Goal: Information Seeking & Learning: Learn about a topic

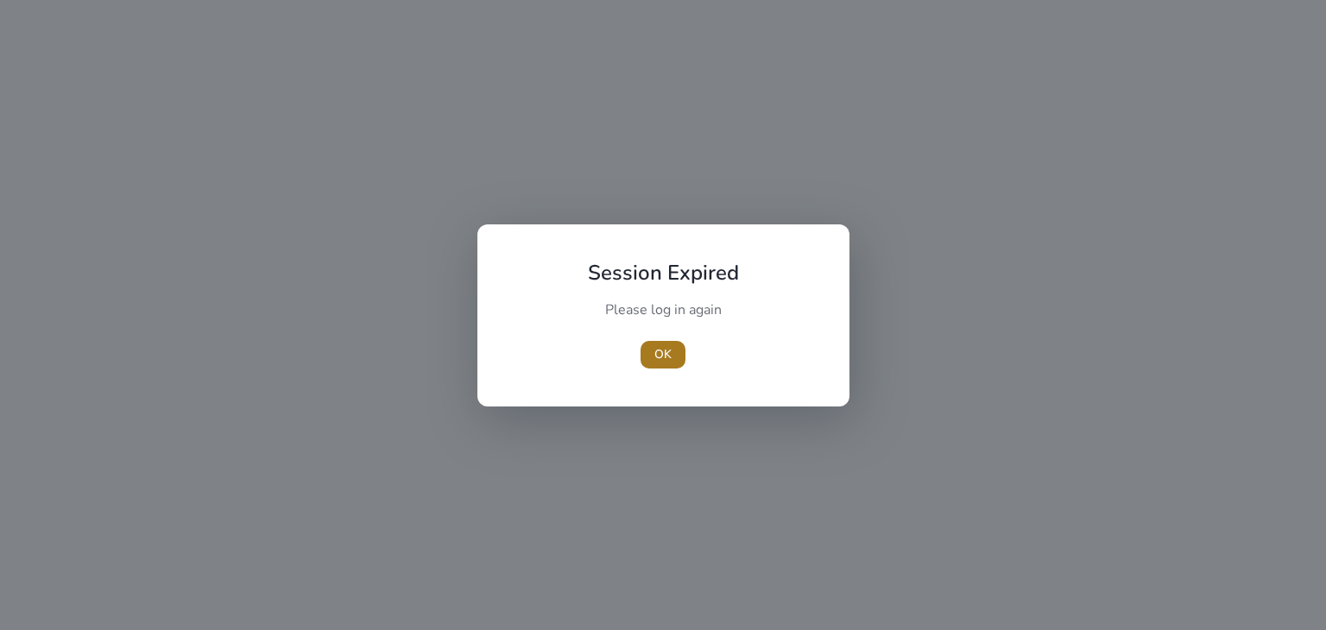
click at [663, 358] on span "OK" at bounding box center [662, 354] width 17 height 18
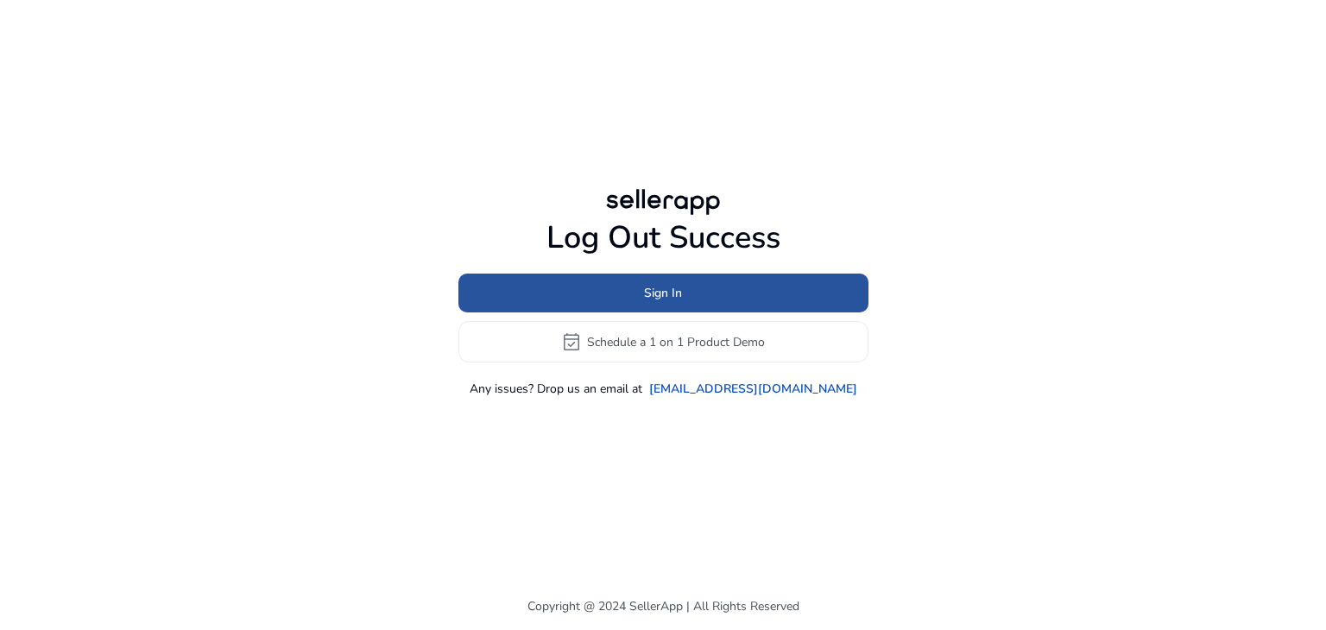
click at [641, 295] on span at bounding box center [663, 293] width 410 height 41
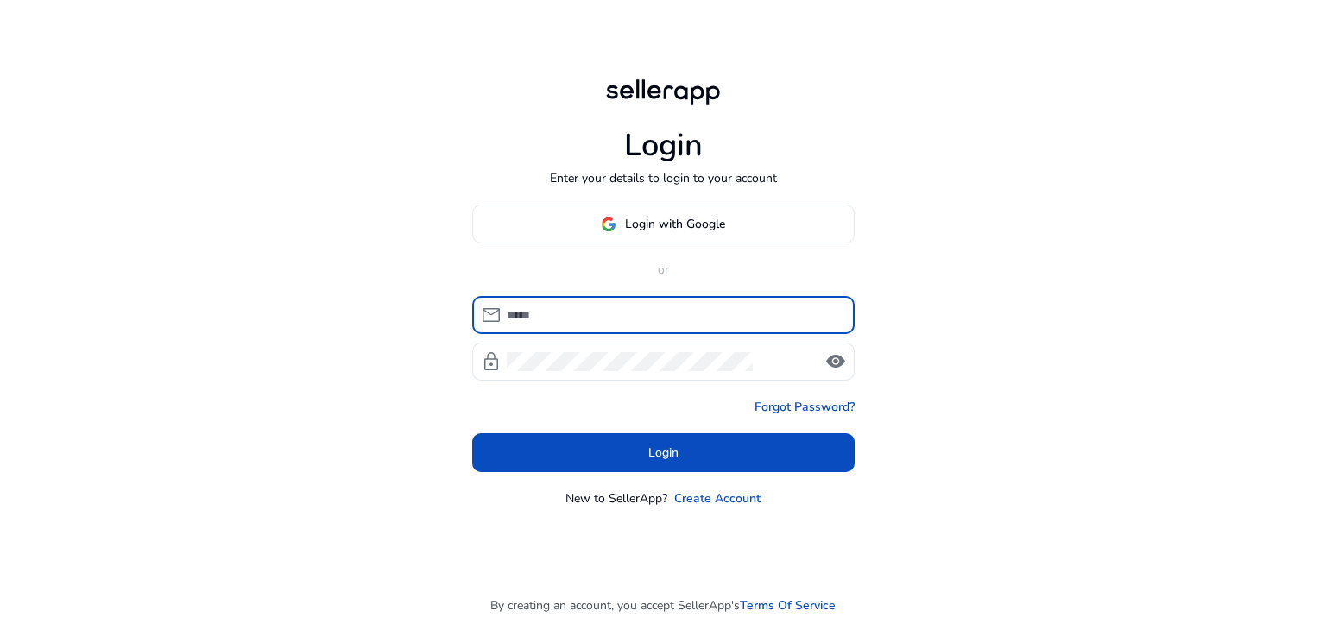
type input "**********"
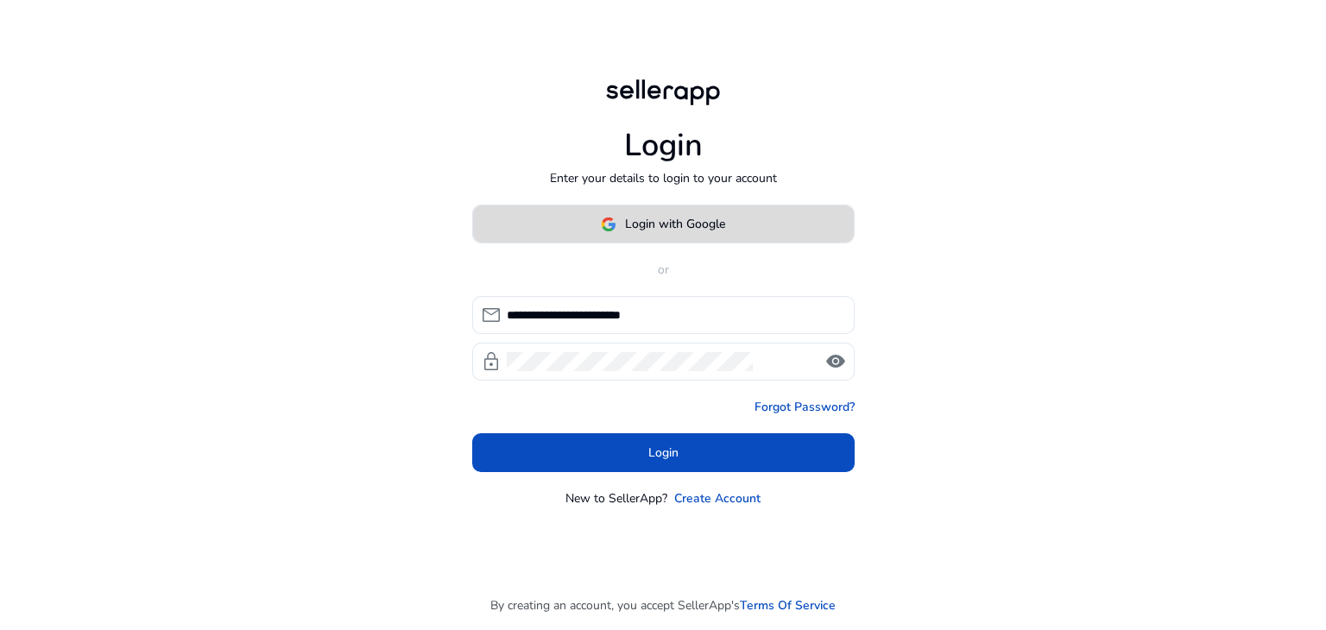
click at [639, 225] on span "Login with Google" at bounding box center [675, 224] width 100 height 18
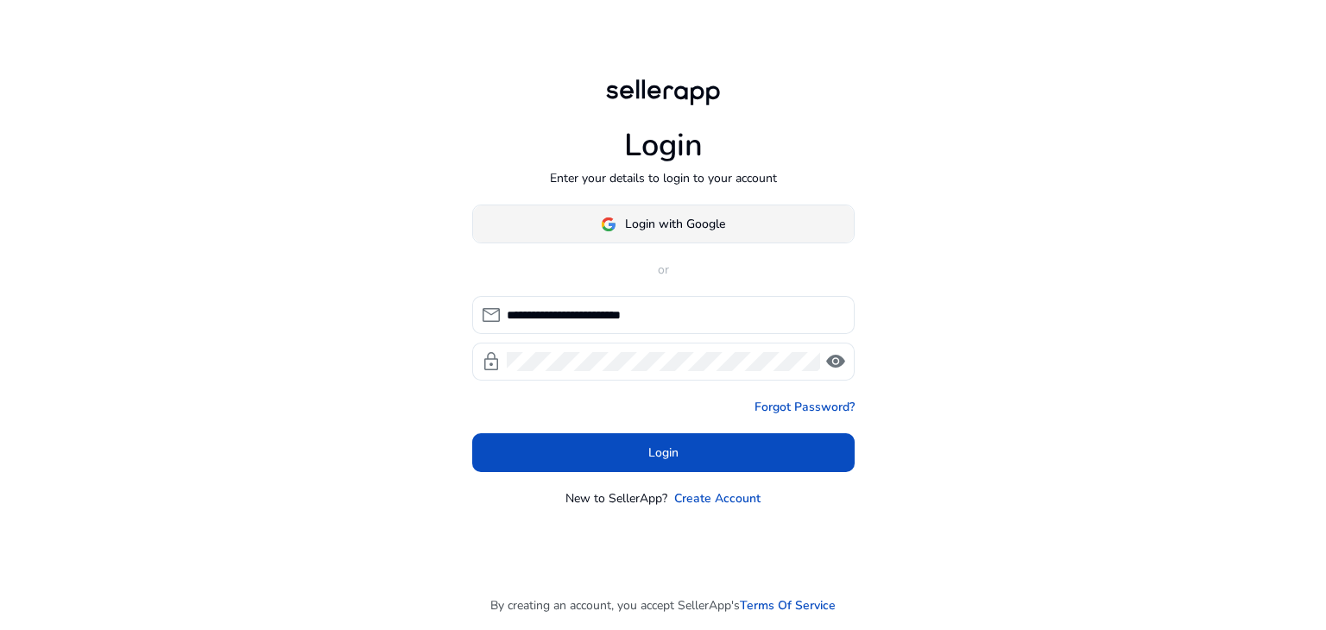
click at [650, 218] on span "Login with Google" at bounding box center [675, 224] width 100 height 18
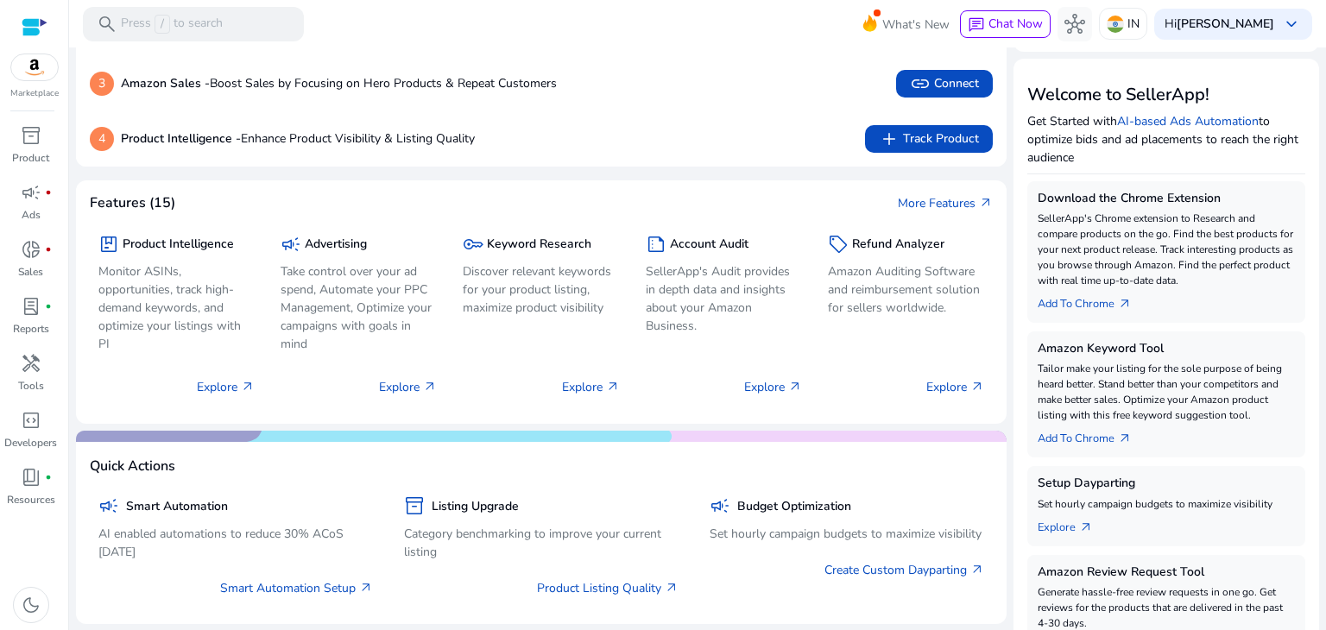
scroll to position [183, 0]
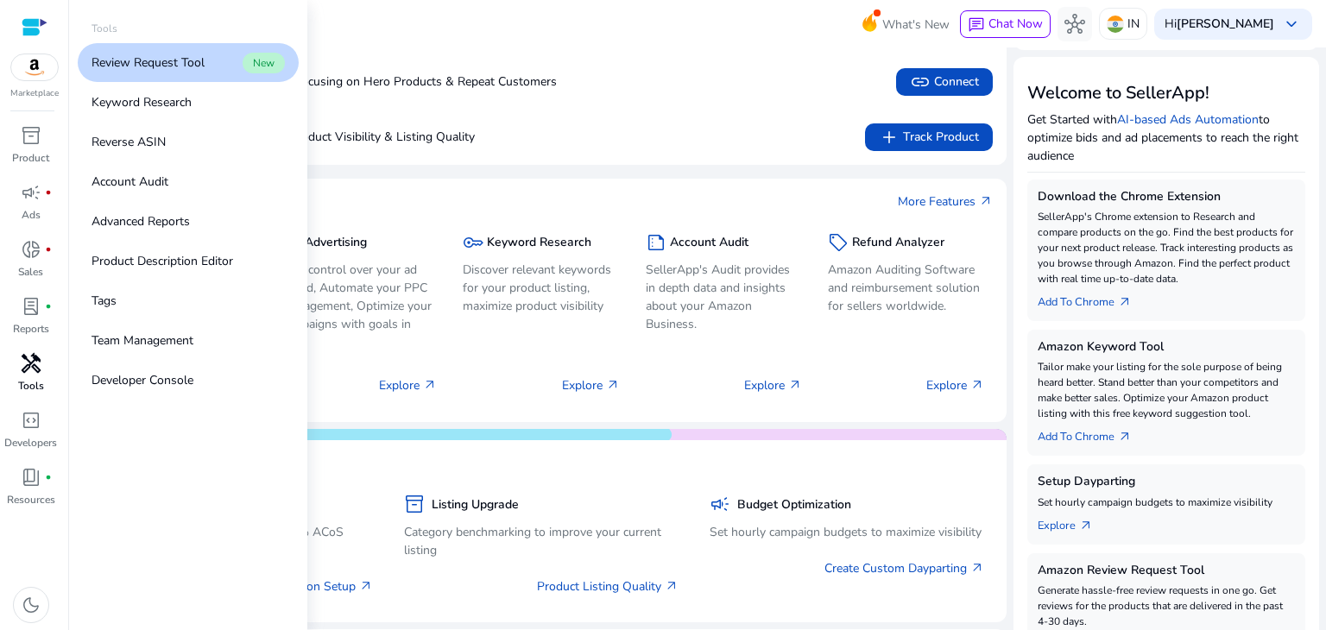
click at [35, 365] on span "handyman" at bounding box center [31, 363] width 21 height 21
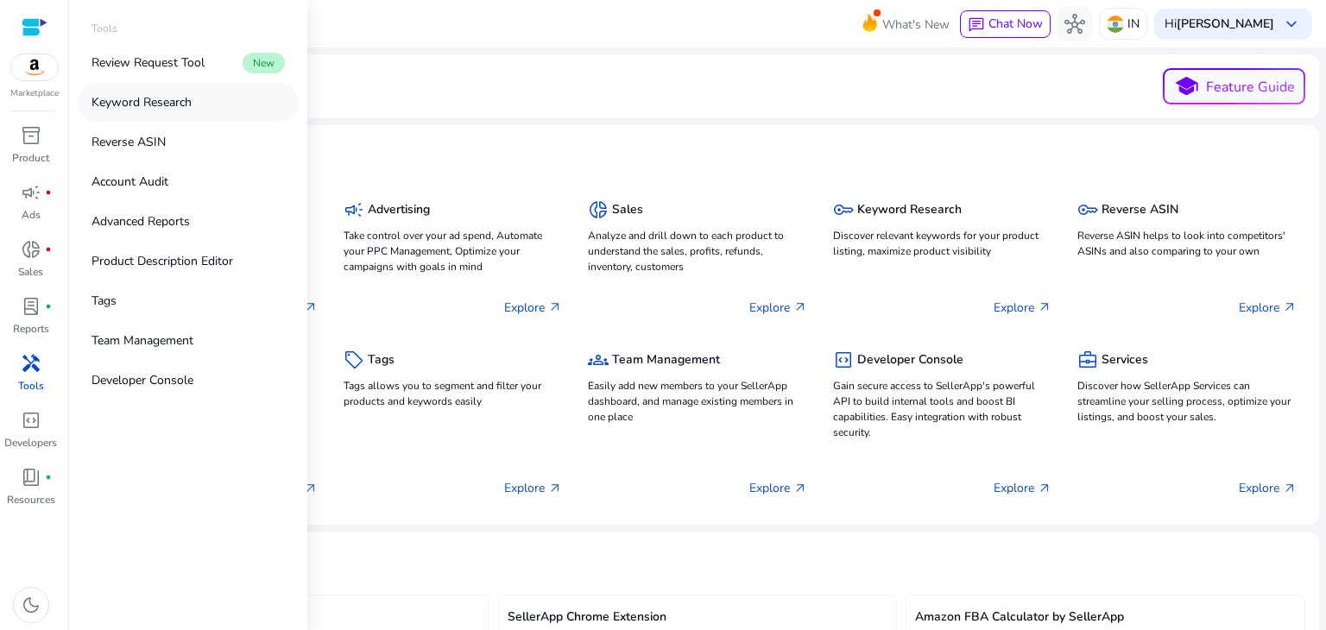
click at [180, 92] on link "Keyword Research" at bounding box center [188, 102] width 221 height 39
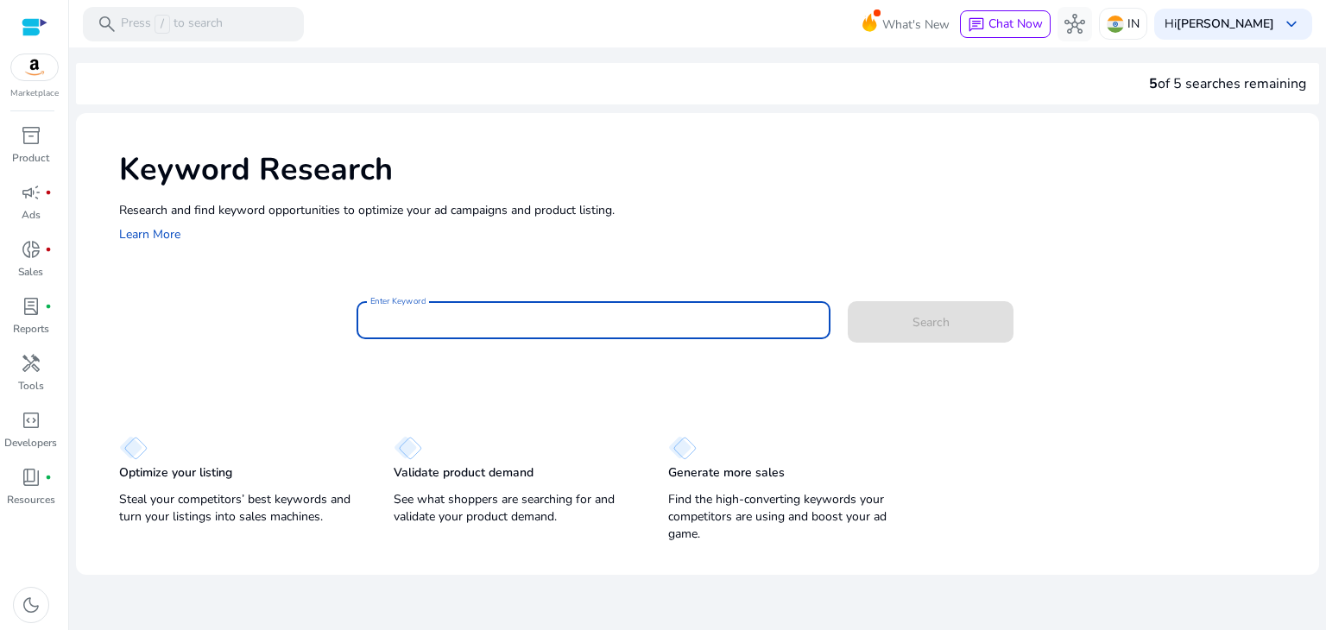
click at [425, 316] on input "Enter Keyword" at bounding box center [593, 320] width 447 height 19
paste input "**********"
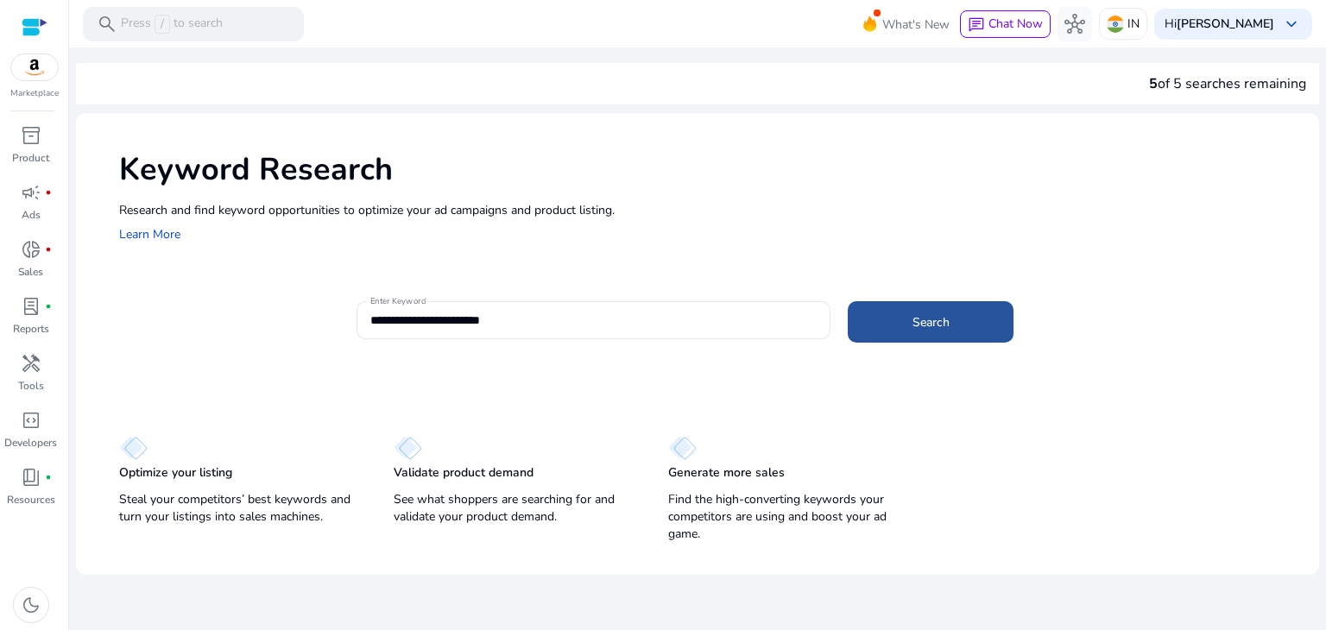
click at [913, 336] on span at bounding box center [931, 321] width 166 height 41
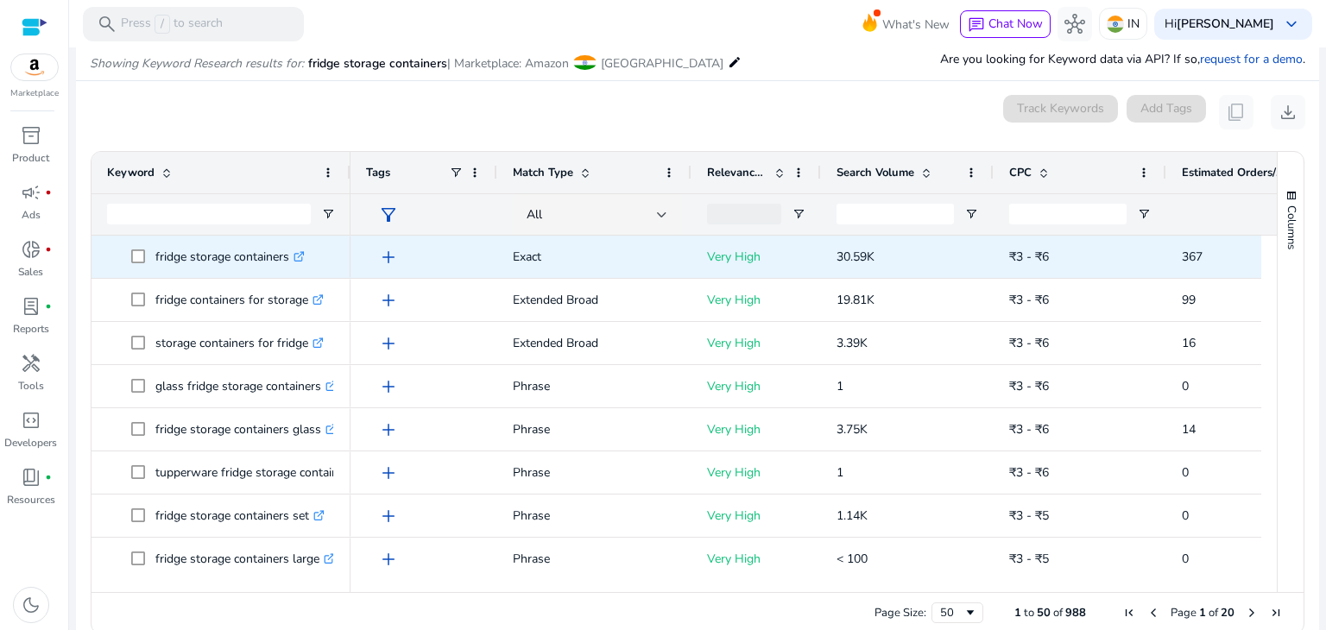
scroll to position [205, 0]
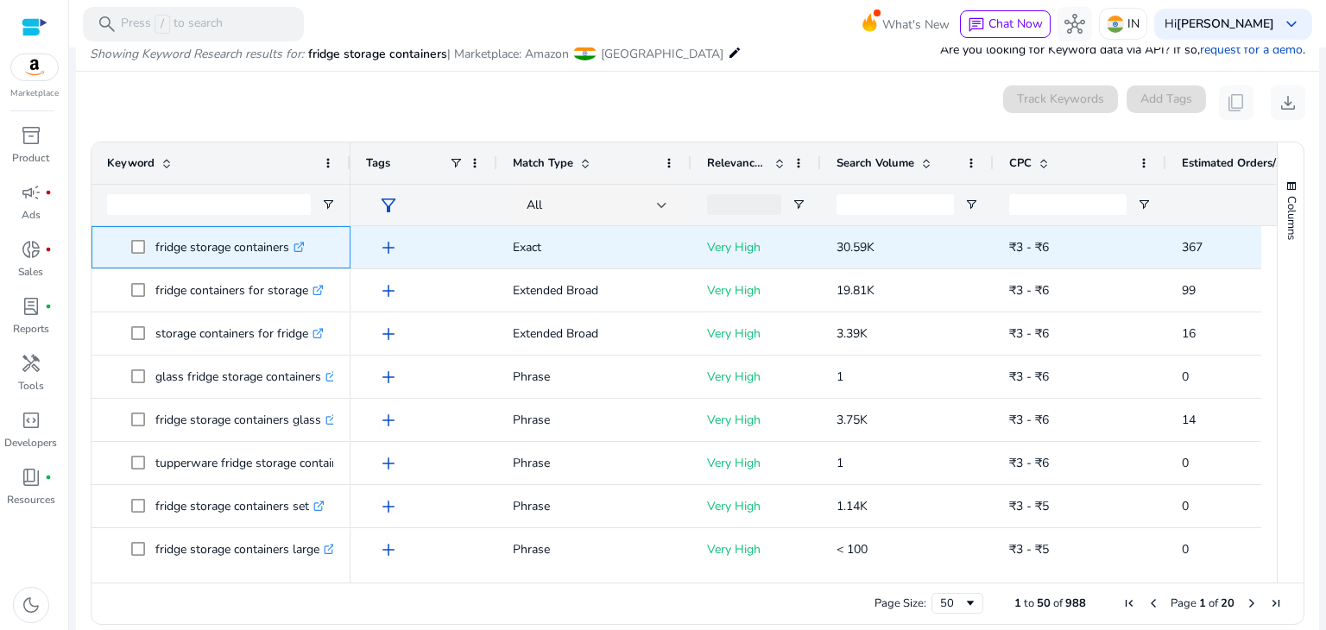
drag, startPoint x: 153, startPoint y: 244, endPoint x: 290, endPoint y: 243, distance: 137.3
click at [290, 243] on span "fridge storage containers .st0{fill:#2c8af8}" at bounding box center [233, 247] width 204 height 35
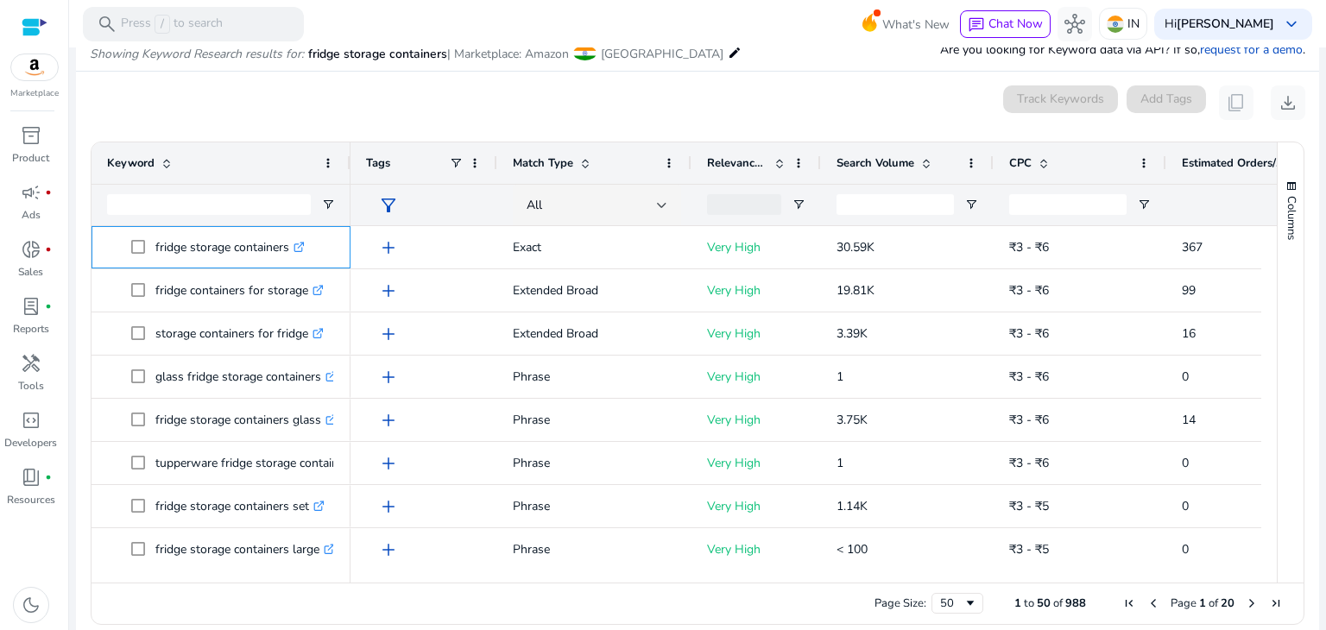
copy span "fridge storage containers"
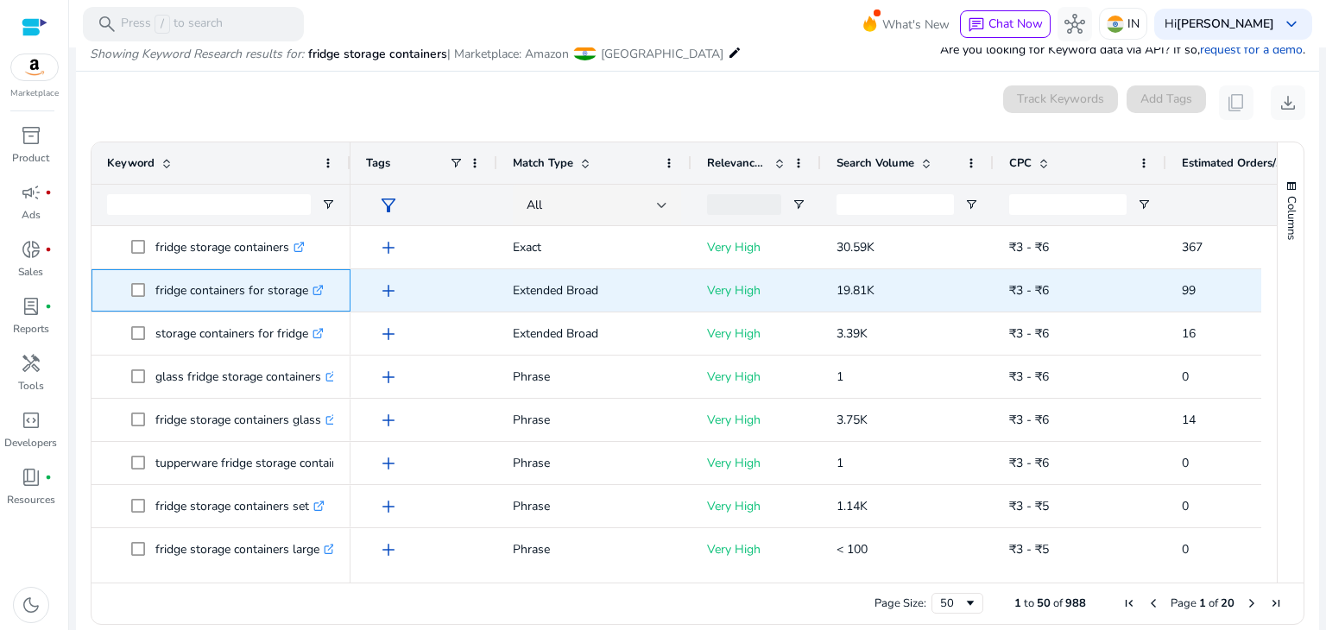
drag, startPoint x: 156, startPoint y: 291, endPoint x: 308, endPoint y: 291, distance: 151.9
click at [308, 291] on p "fridge containers for storage .st0{fill:#2c8af8}" at bounding box center [239, 290] width 168 height 35
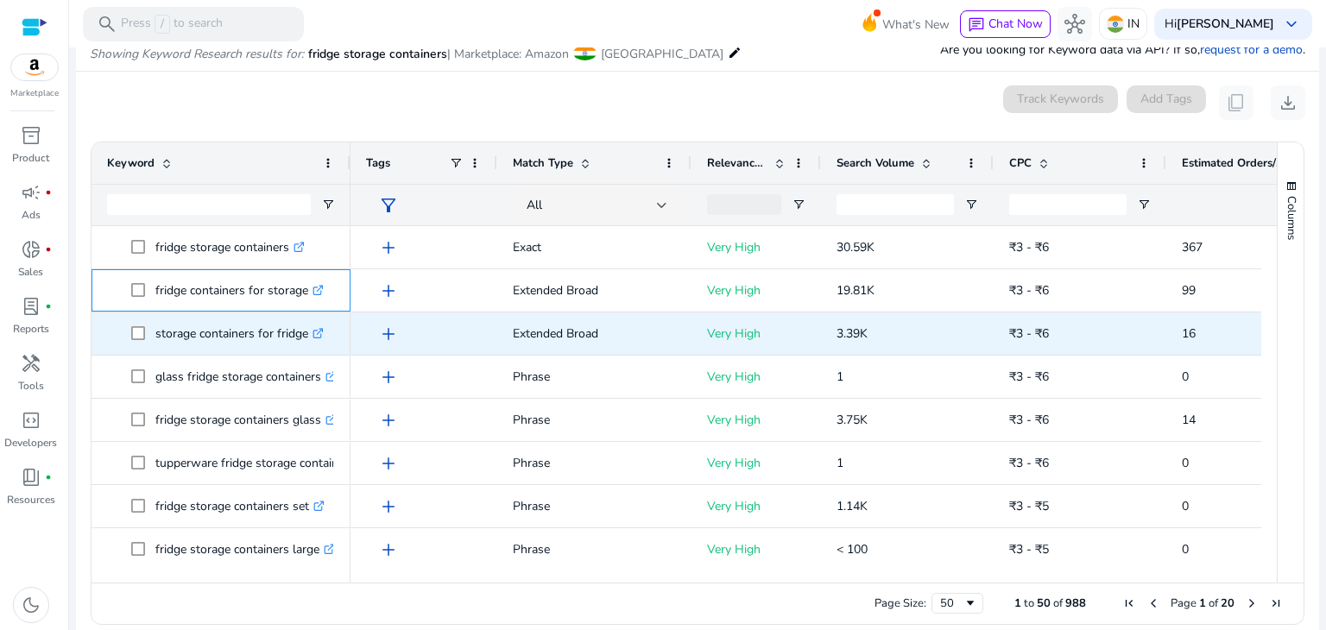
copy p "fridge containers for storage"
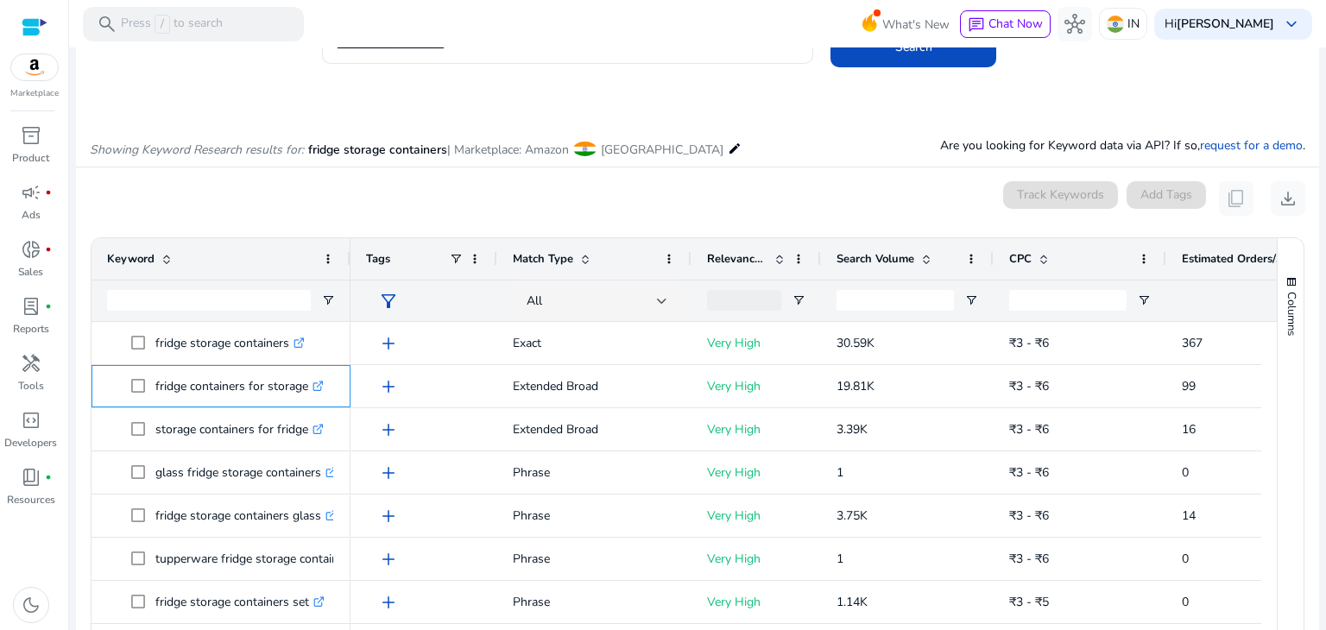
scroll to position [0, 0]
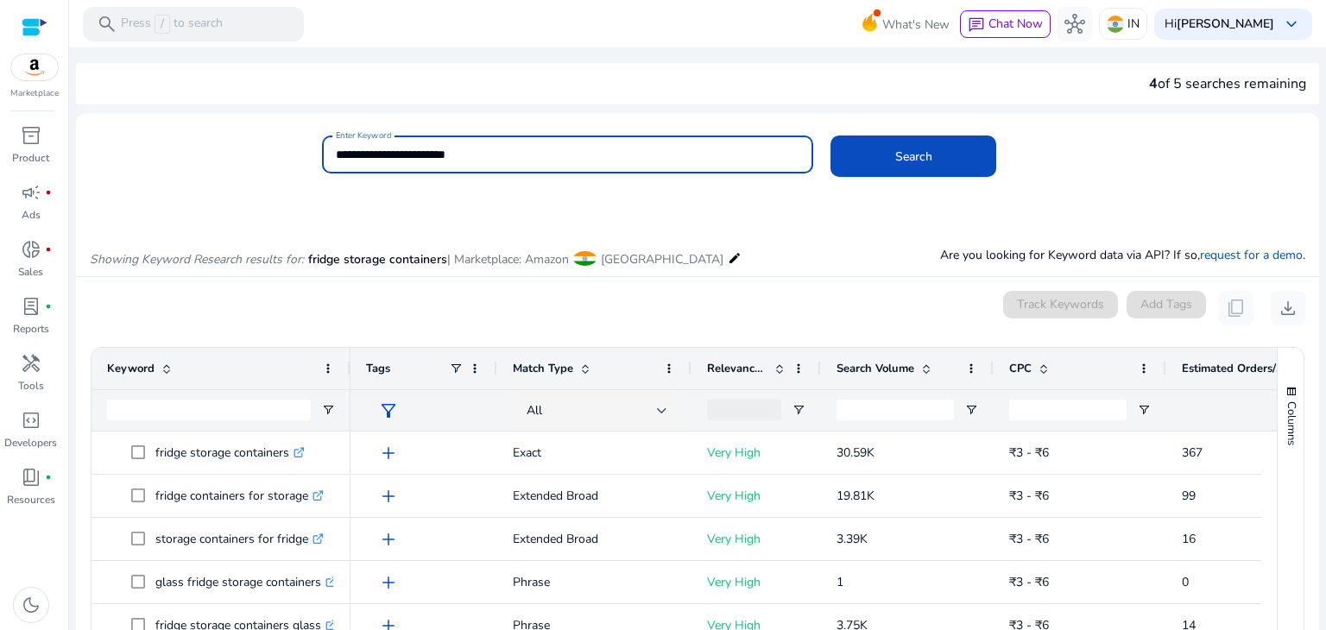
drag, startPoint x: 490, startPoint y: 151, endPoint x: 272, endPoint y: 174, distance: 219.5
click at [287, 167] on div "**********" at bounding box center [690, 164] width 1229 height 56
paste input
click at [884, 170] on span at bounding box center [913, 156] width 166 height 41
click at [434, 155] on input "**********" at bounding box center [568, 154] width 464 height 19
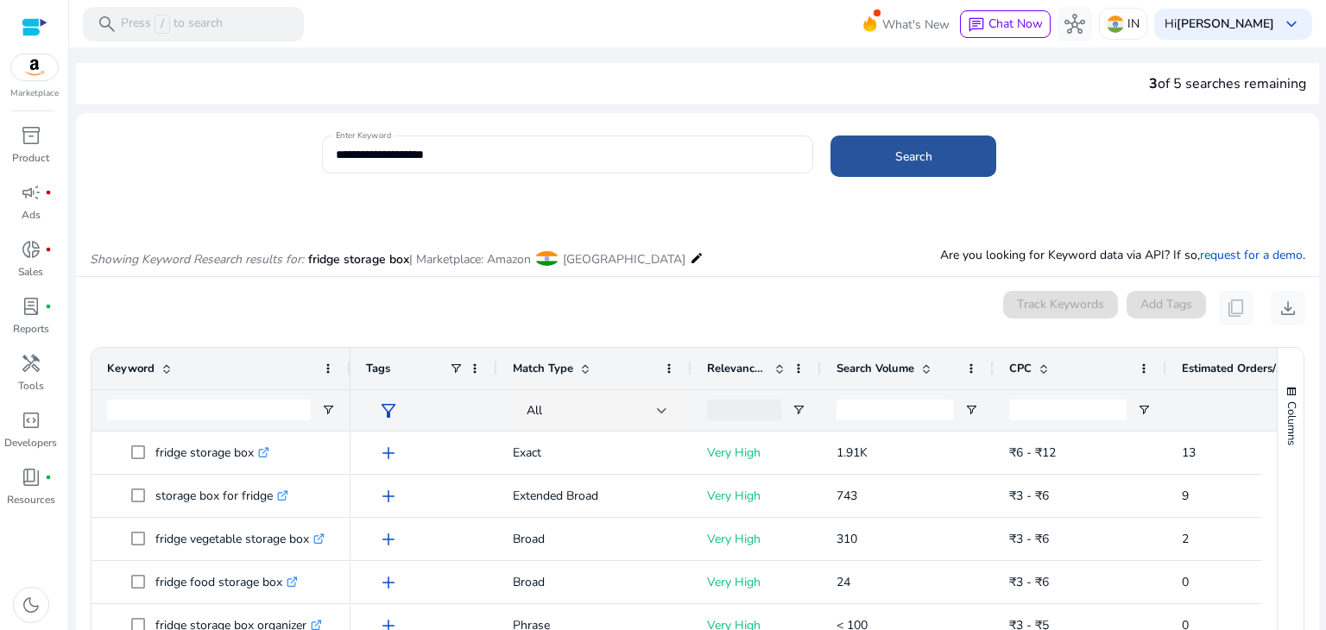
click at [890, 146] on span at bounding box center [913, 156] width 166 height 41
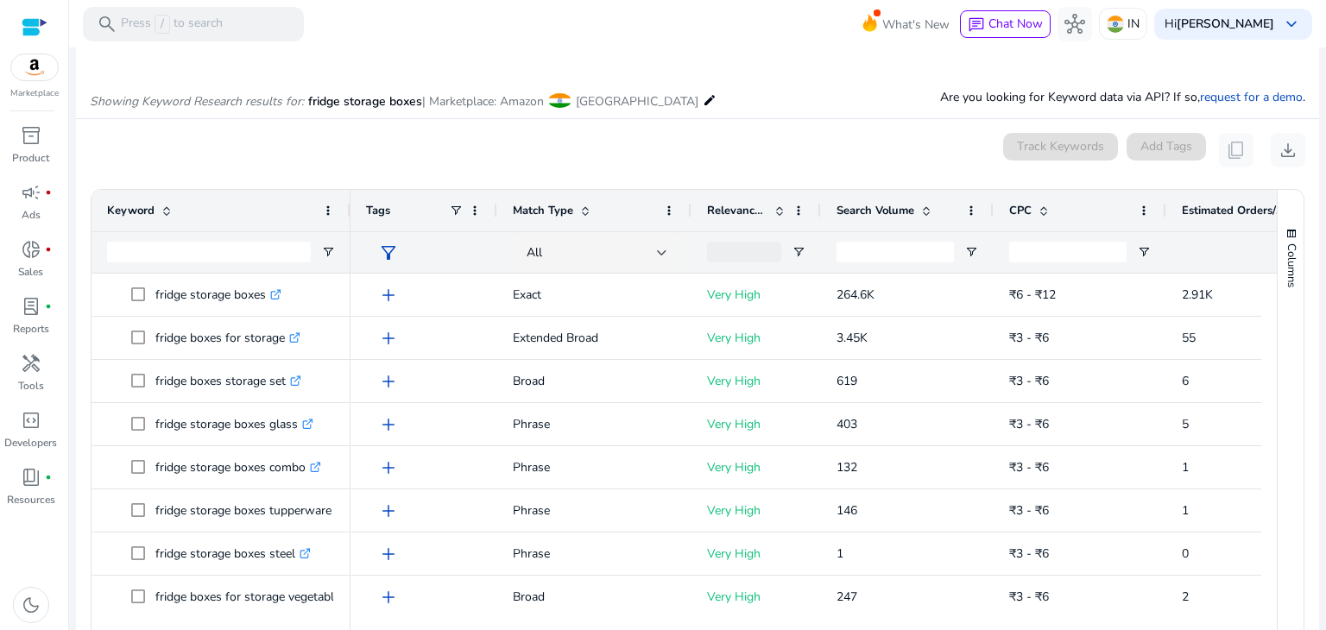
scroll to position [205, 0]
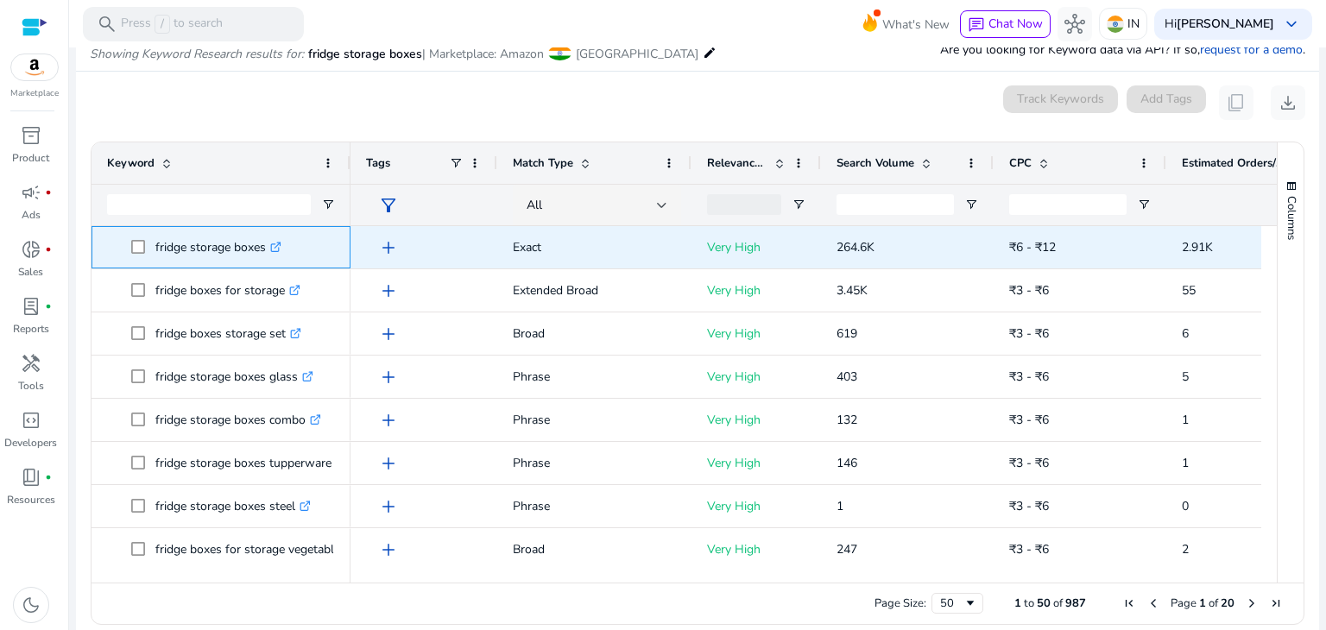
drag, startPoint x: 155, startPoint y: 244, endPoint x: 266, endPoint y: 247, distance: 111.4
click at [266, 247] on p "fridge storage boxes .st0{fill:#2c8af8}" at bounding box center [218, 247] width 126 height 35
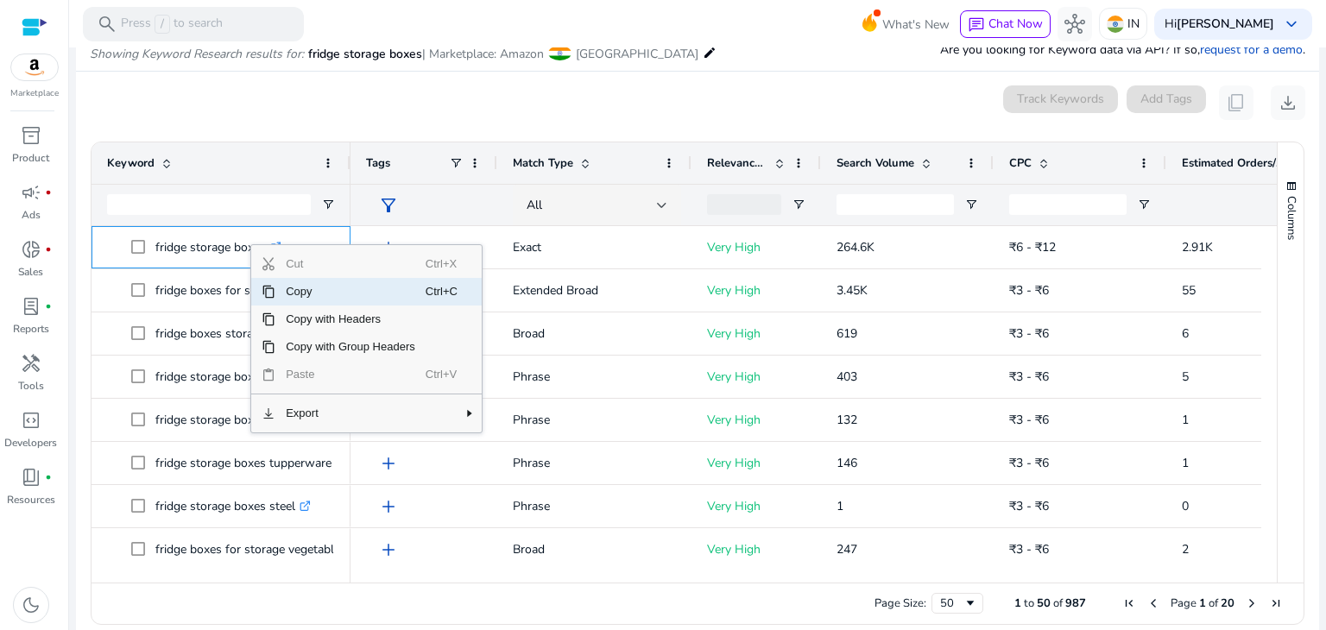
click at [300, 290] on span "Copy" at bounding box center [350, 292] width 150 height 28
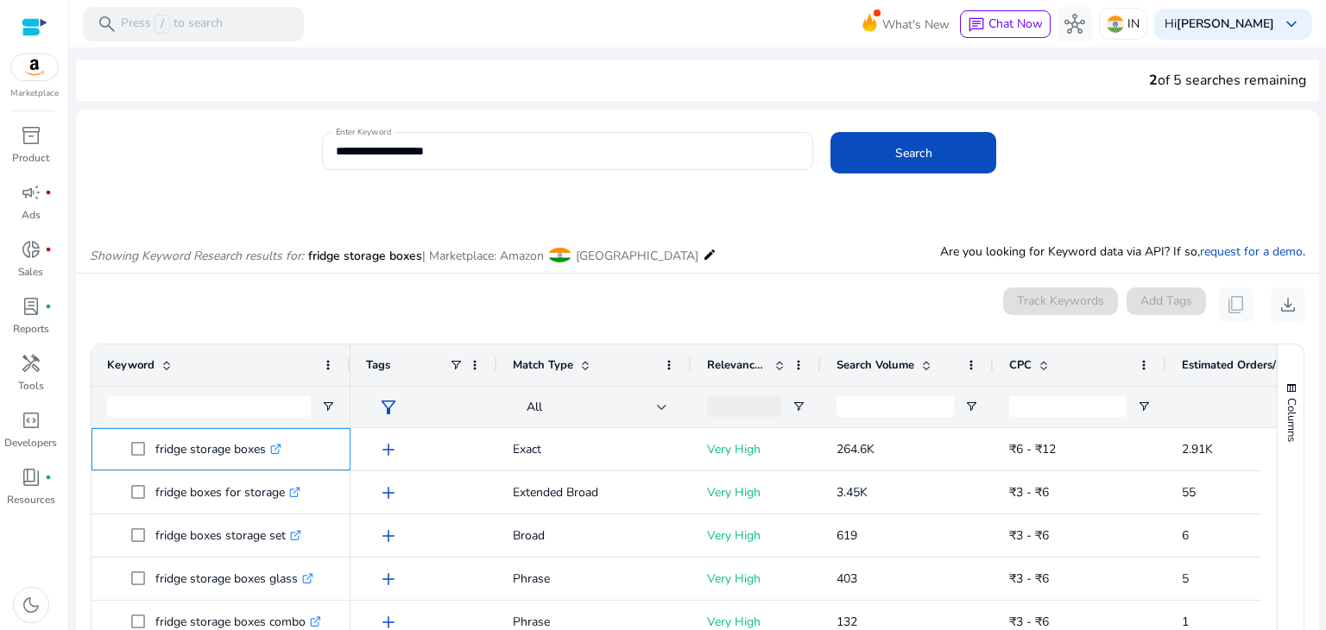
scroll to position [0, 0]
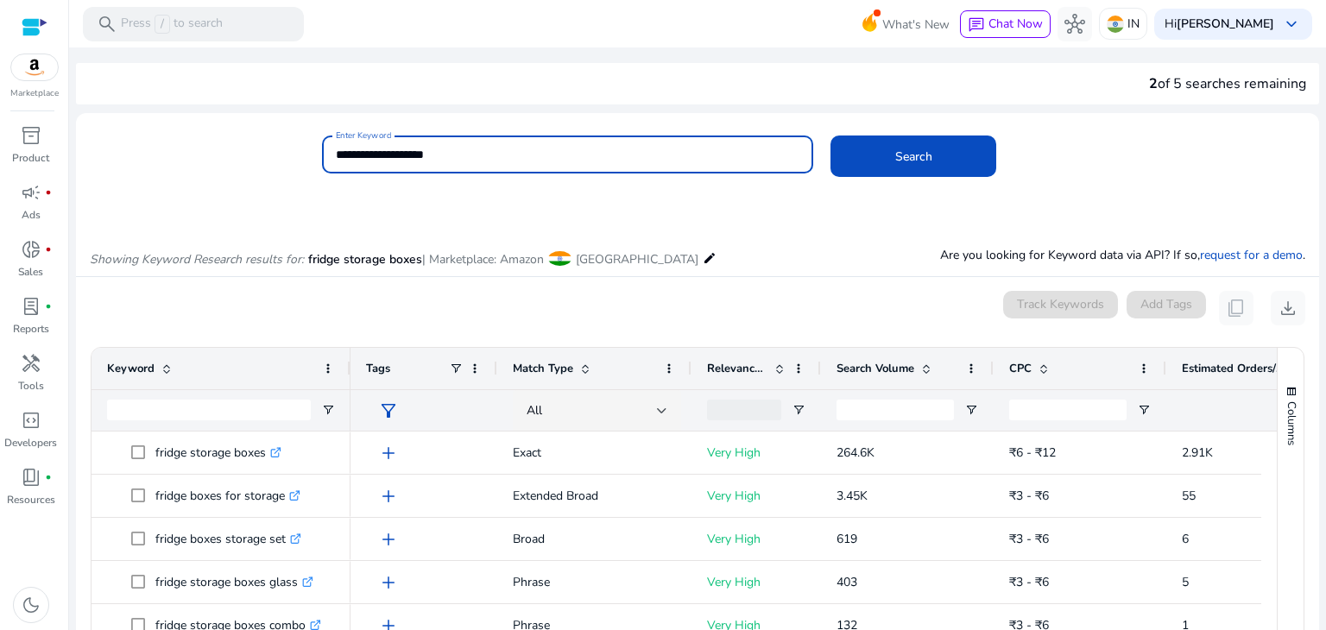
drag, startPoint x: 445, startPoint y: 153, endPoint x: 283, endPoint y: 175, distance: 163.8
click at [293, 173] on div "**********" at bounding box center [690, 164] width 1229 height 56
paste input
click at [895, 146] on button "Search" at bounding box center [913, 156] width 166 height 41
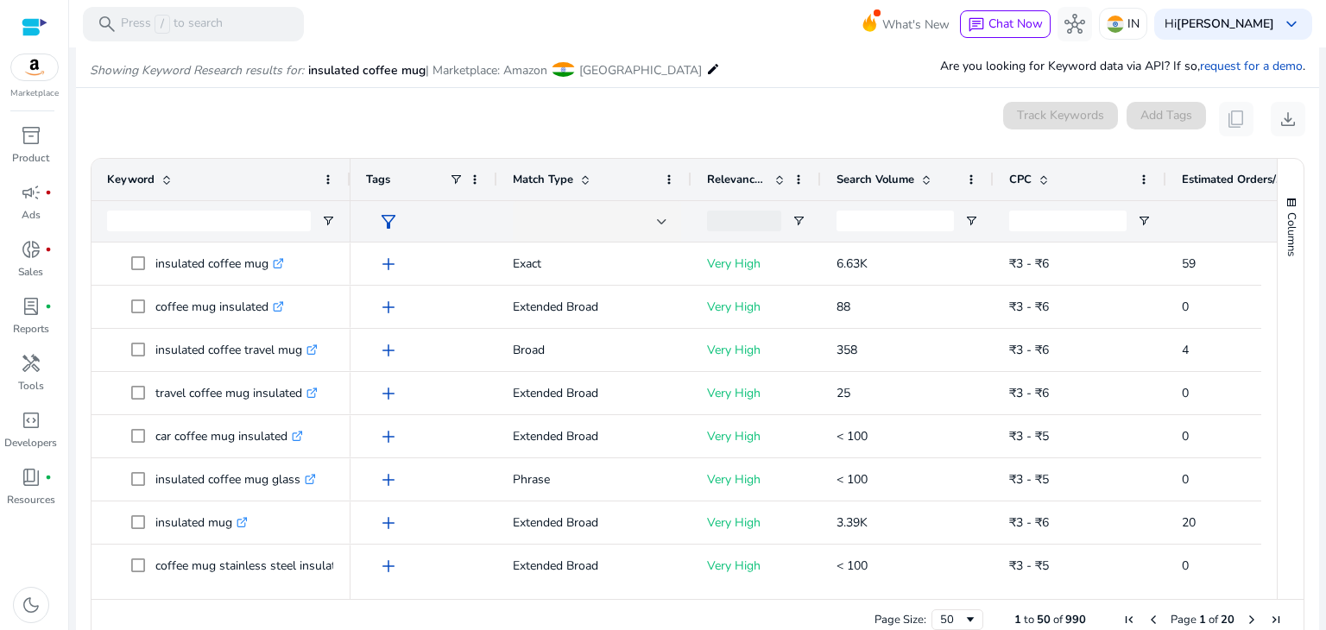
scroll to position [205, 0]
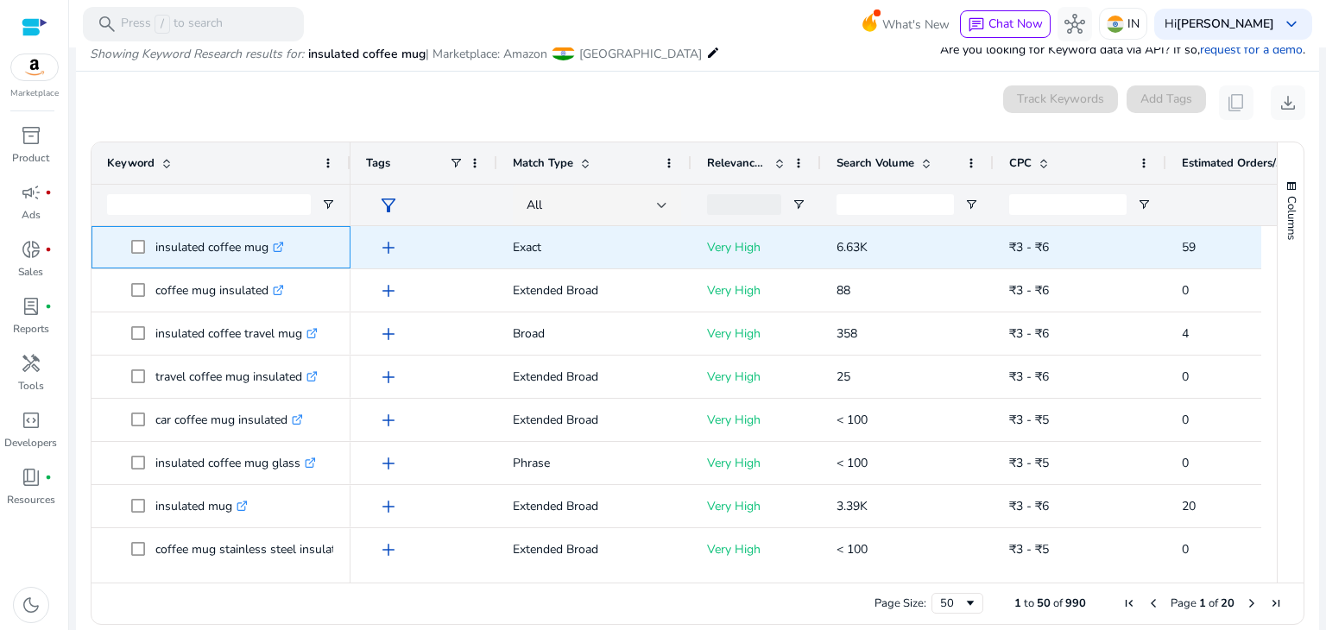
drag, startPoint x: 155, startPoint y: 247, endPoint x: 269, endPoint y: 249, distance: 114.0
click at [269, 249] on p "insulated coffee mug .st0{fill:#2c8af8}" at bounding box center [219, 247] width 129 height 35
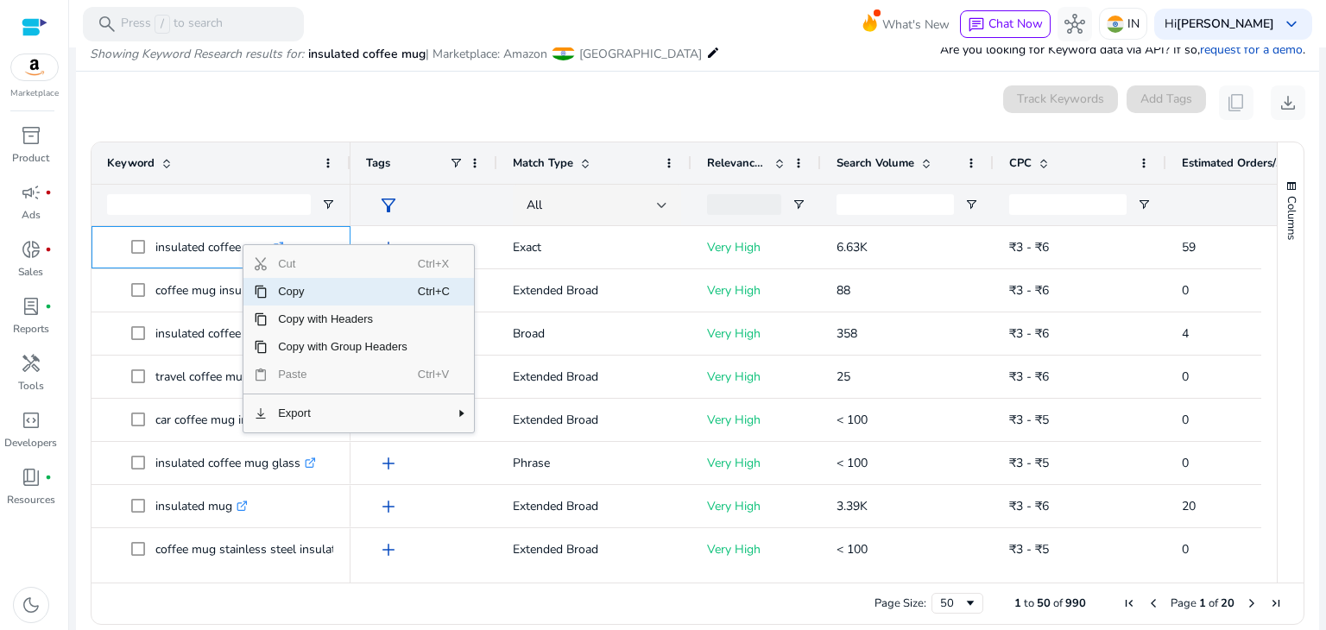
click at [292, 291] on span "Copy" at bounding box center [343, 292] width 150 height 28
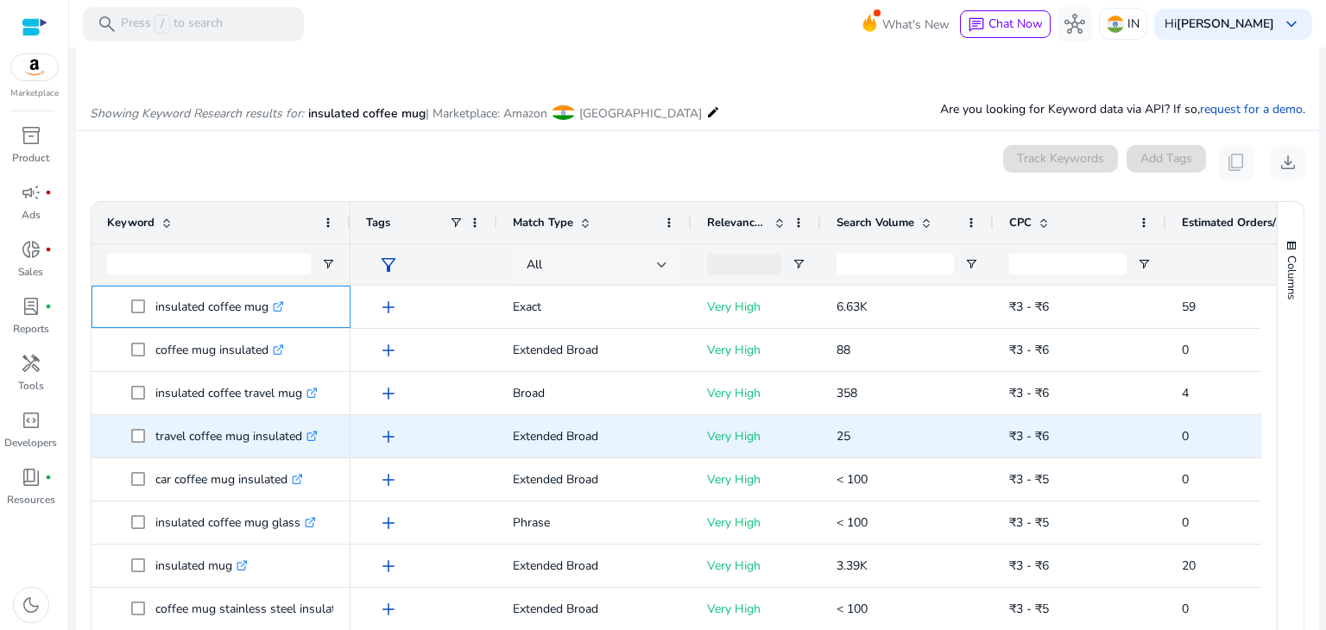
scroll to position [223, 0]
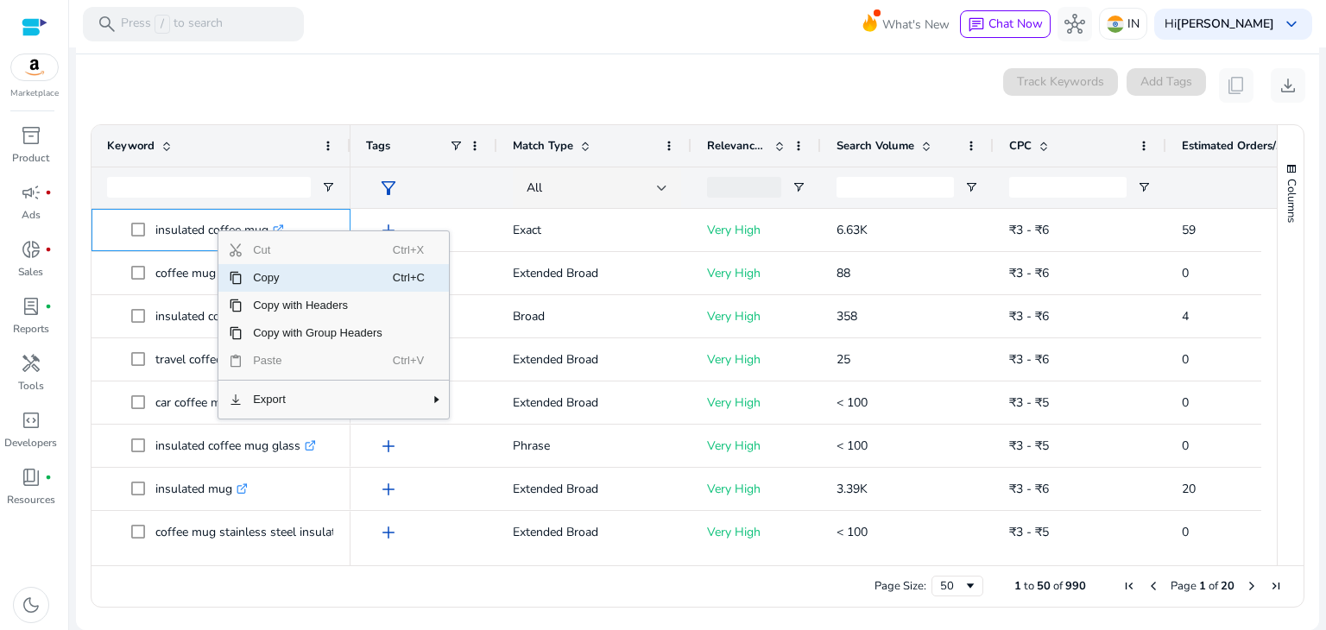
click at [259, 277] on span "Copy" at bounding box center [318, 278] width 150 height 28
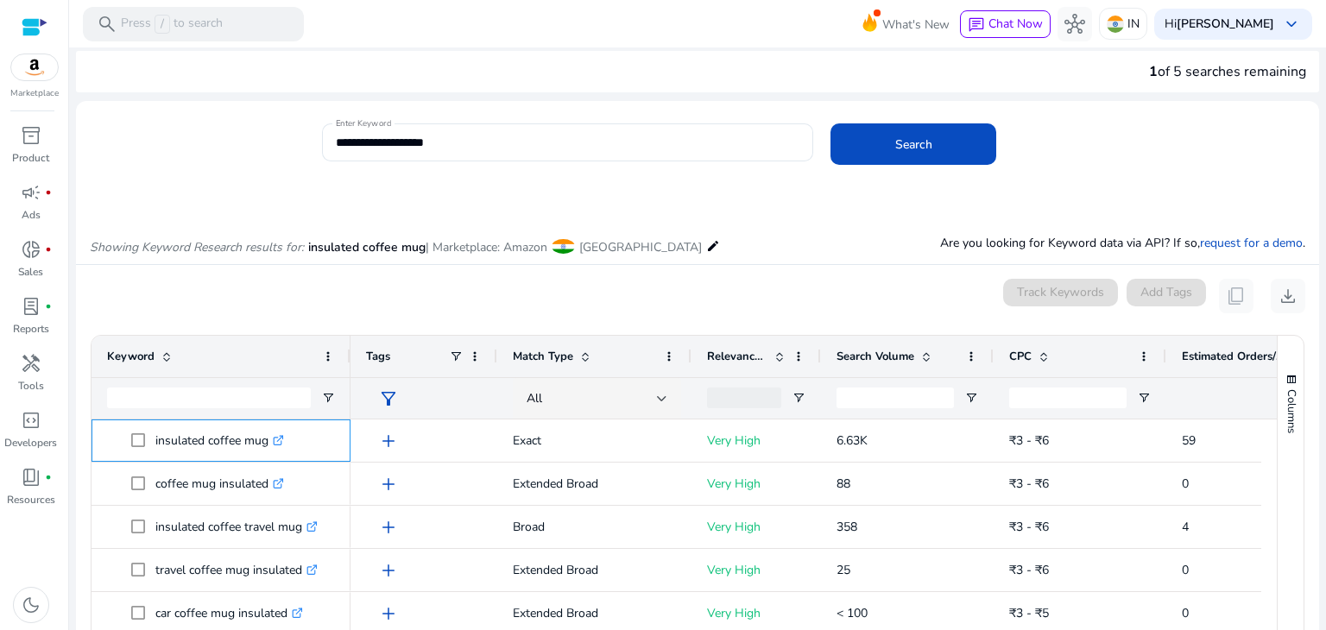
scroll to position [0, 0]
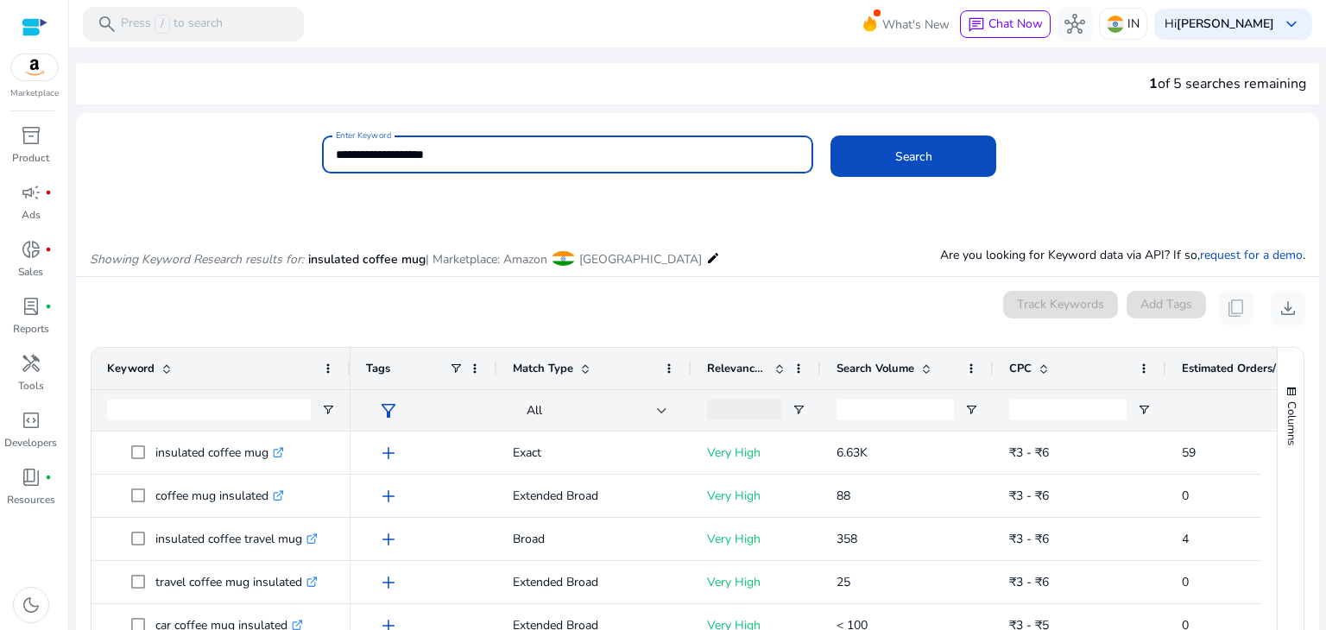
click at [461, 156] on input "**********" at bounding box center [568, 154] width 464 height 19
drag, startPoint x: 453, startPoint y: 153, endPoint x: 317, endPoint y: 166, distance: 137.0
click at [317, 166] on div "**********" at bounding box center [690, 164] width 1229 height 56
paste input
click at [863, 153] on span at bounding box center [913, 156] width 166 height 41
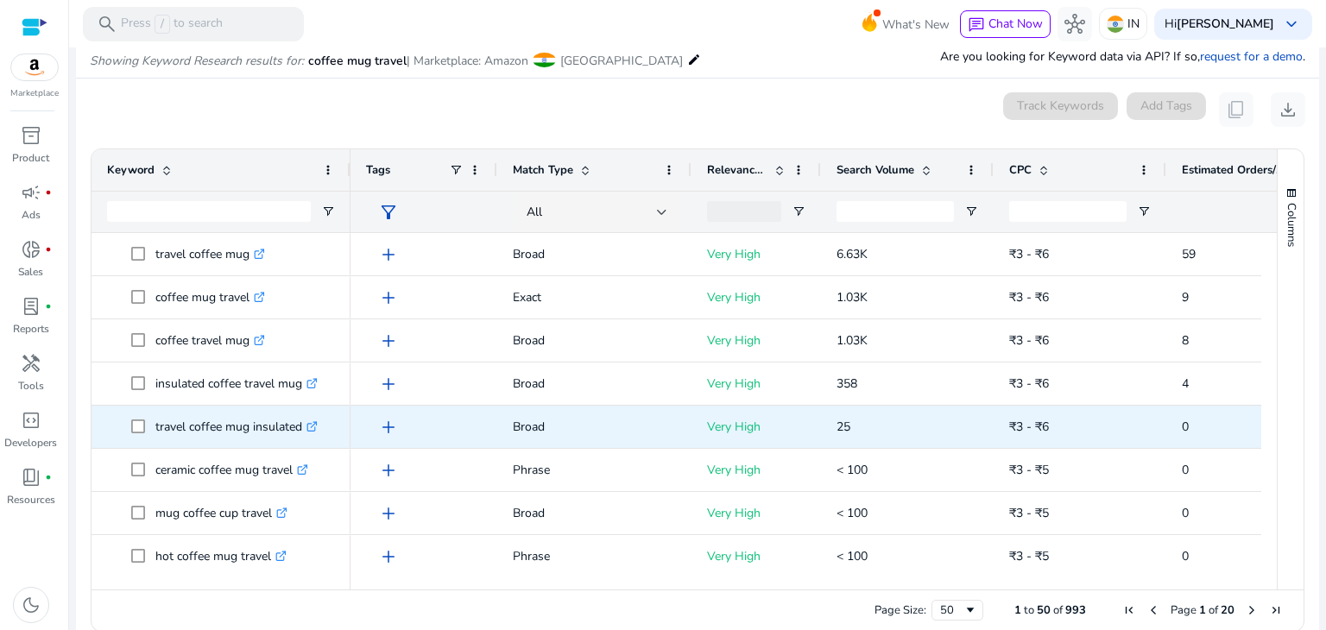
scroll to position [50, 0]
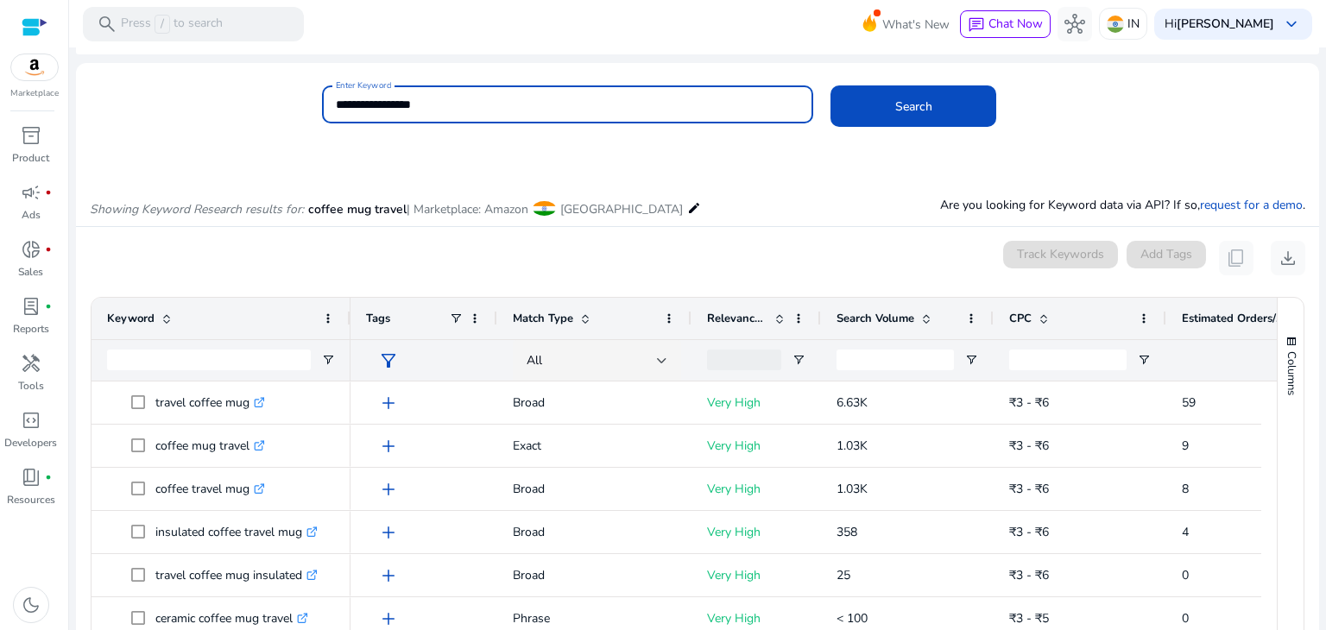
drag, startPoint x: 398, startPoint y: 101, endPoint x: 504, endPoint y: 110, distance: 106.5
click at [497, 108] on input "**********" at bounding box center [568, 104] width 464 height 19
type input "**********"
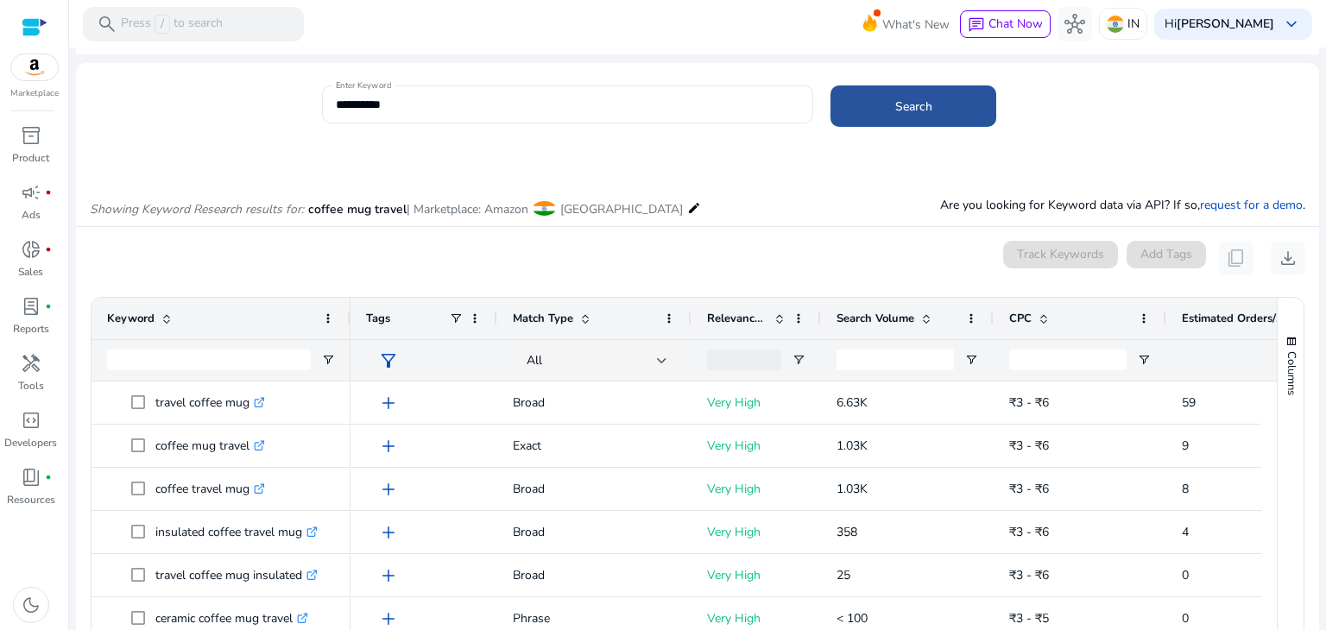
click at [855, 100] on span at bounding box center [913, 105] width 166 height 41
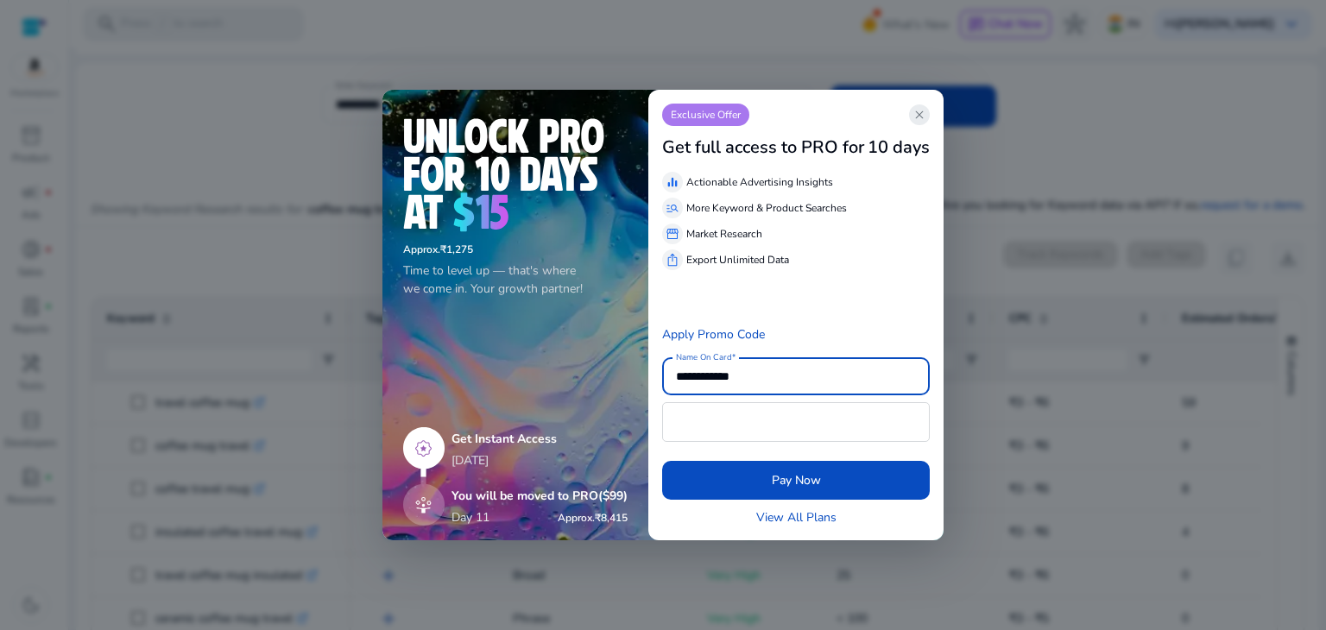
click at [915, 110] on span "close" at bounding box center [919, 115] width 14 height 14
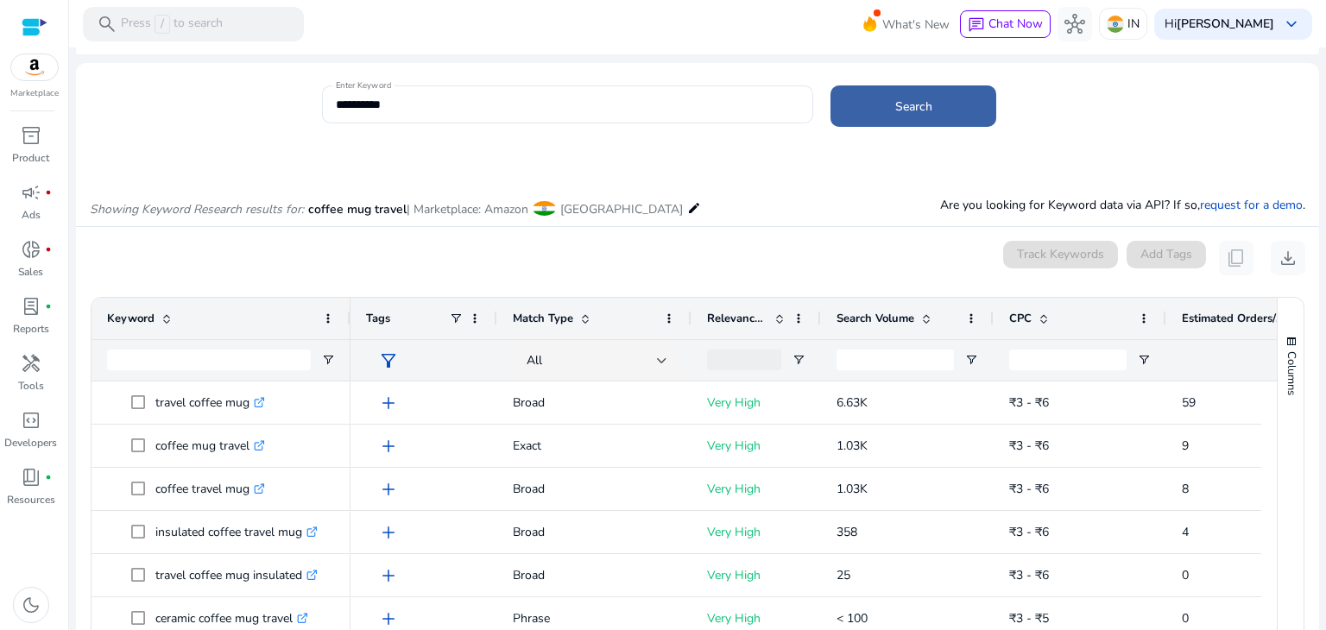
click at [915, 111] on span "Search" at bounding box center [913, 107] width 37 height 18
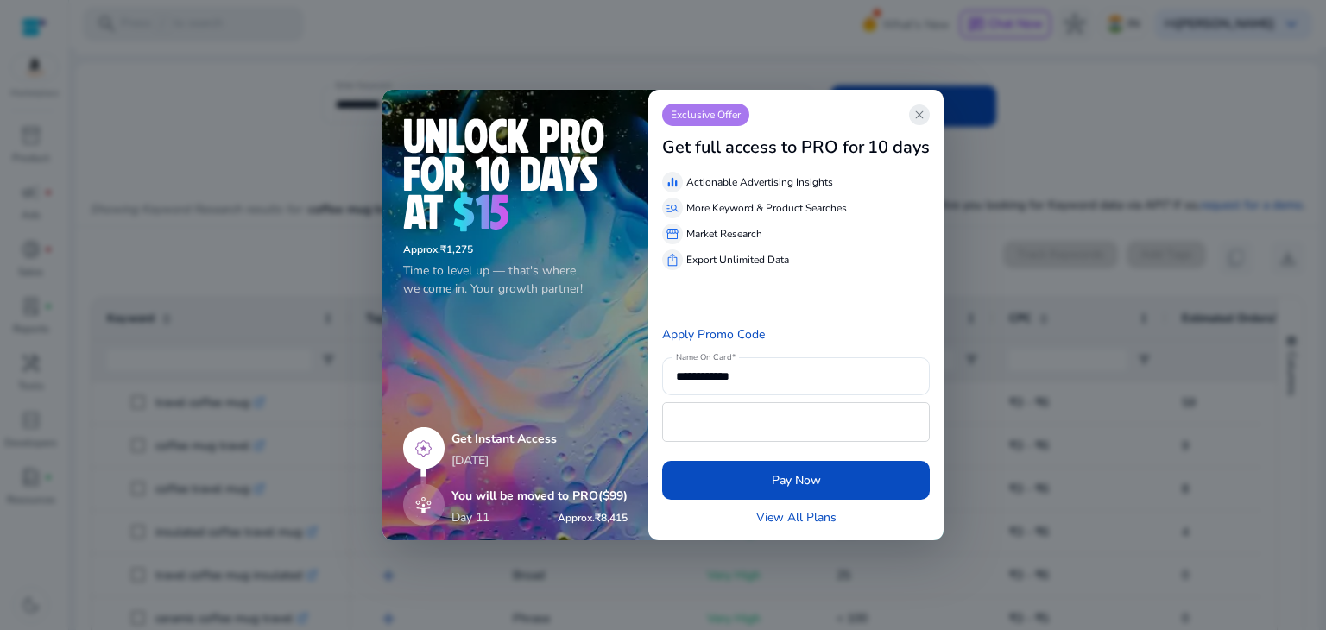
click at [918, 110] on span "close" at bounding box center [919, 115] width 14 height 14
